Goal: Information Seeking & Learning: Learn about a topic

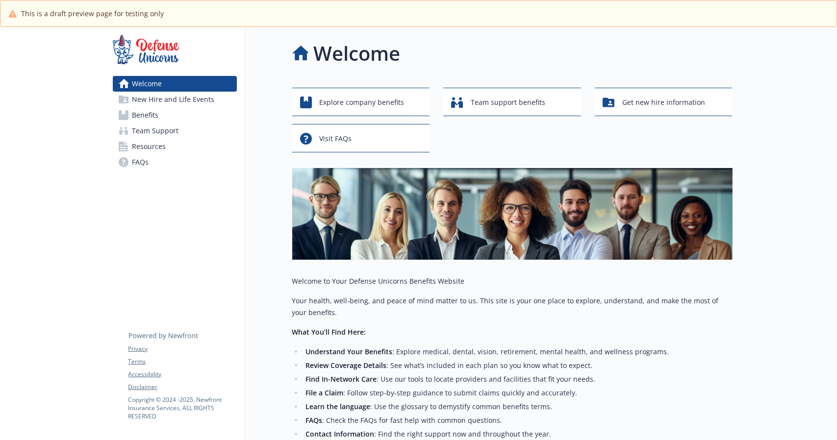
click at [158, 117] on span "Benefits" at bounding box center [145, 115] width 26 height 16
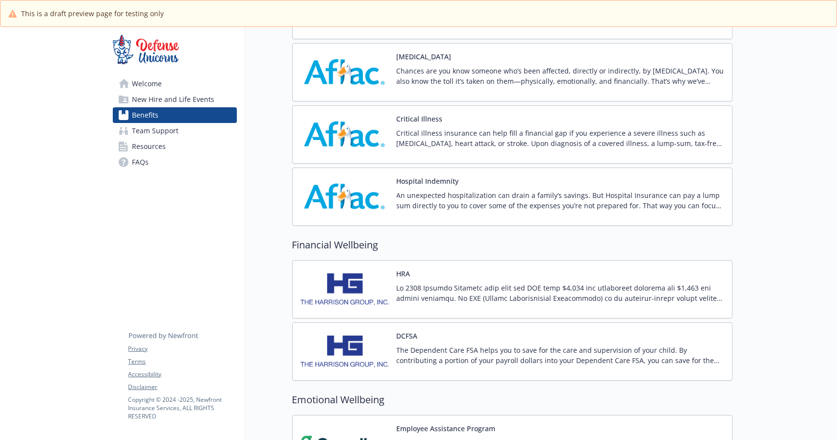
scroll to position [851, 0]
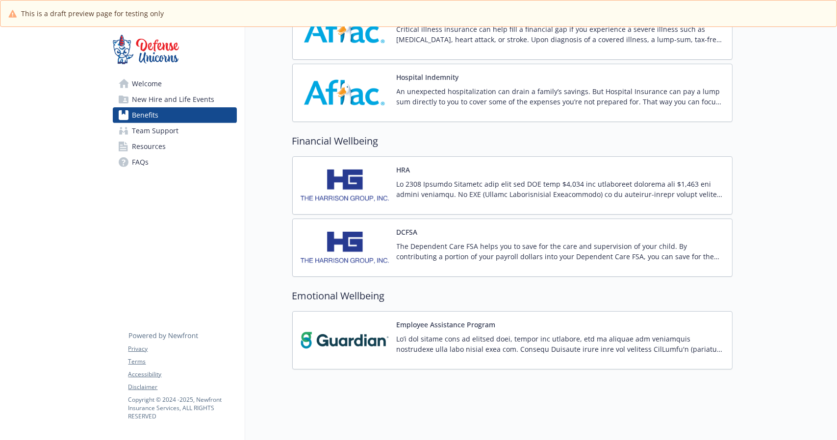
click at [404, 179] on p at bounding box center [559, 189] width 327 height 21
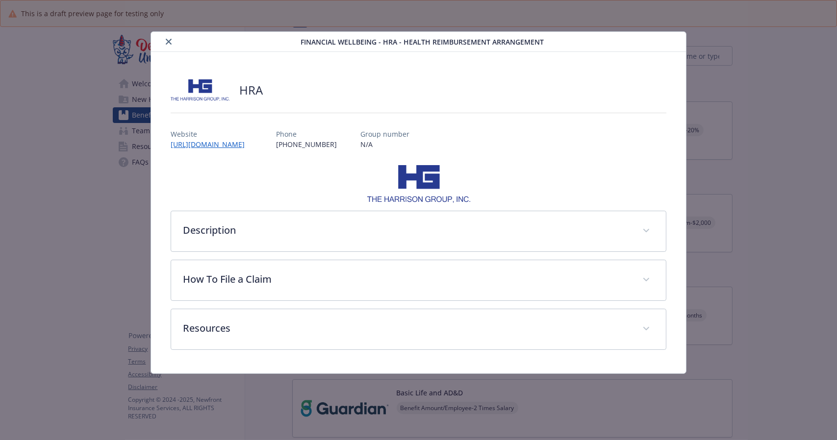
scroll to position [851, 0]
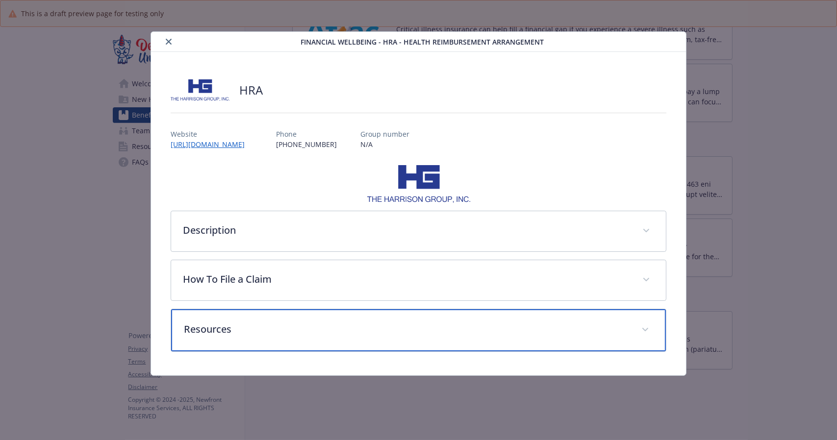
click at [236, 320] on div "Resources" at bounding box center [418, 330] width 494 height 42
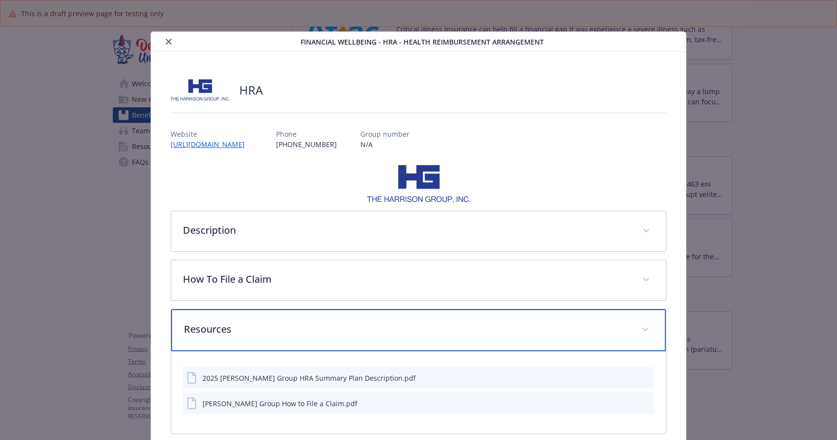
scroll to position [49, 0]
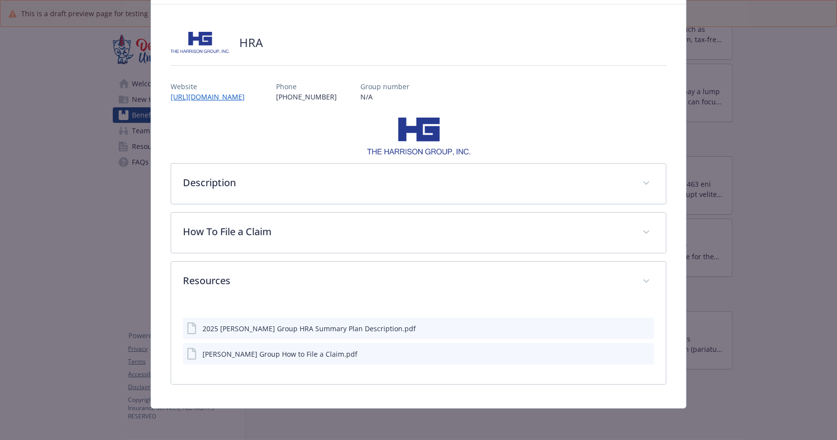
click at [640, 329] on icon "preview file" at bounding box center [644, 327] width 9 height 7
